Goal: Information Seeking & Learning: Check status

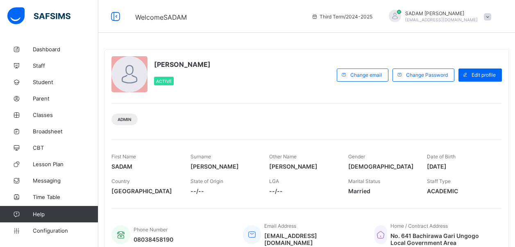
scroll to position [178, 0]
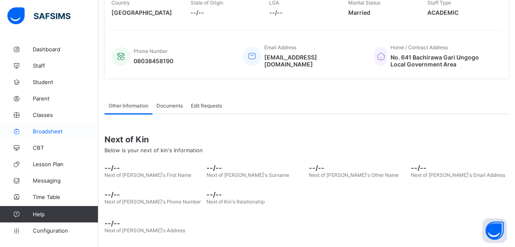
click at [50, 132] on span "Broadsheet" at bounding box center [66, 131] width 66 height 7
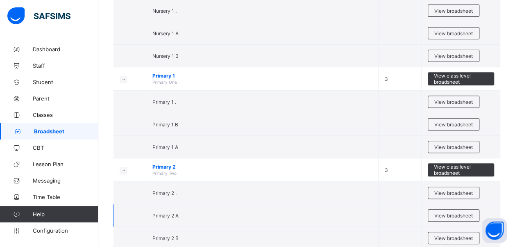
scroll to position [41, 0]
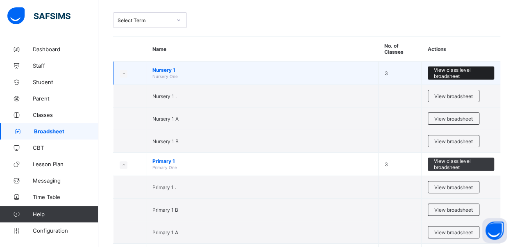
click at [454, 75] on span "View class level broadsheet" at bounding box center [461, 73] width 54 height 12
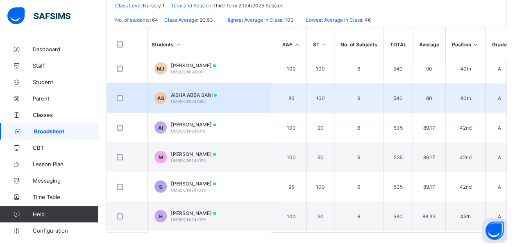
scroll to position [1146, 126]
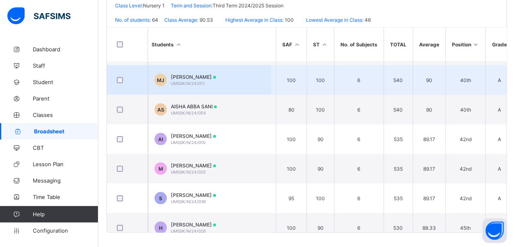
click at [396, 67] on td "540" at bounding box center [397, 79] width 29 height 29
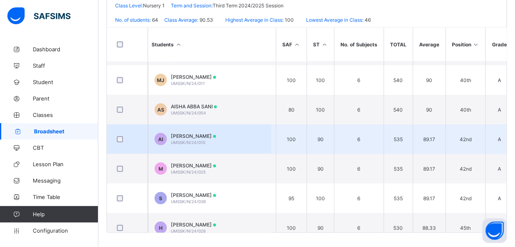
scroll to position [1187, 126]
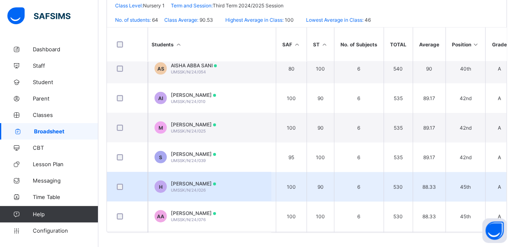
click at [360, 189] on td "6" at bounding box center [359, 186] width 50 height 29
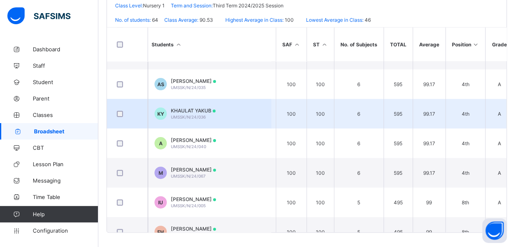
scroll to position [82, 126]
